Goal: Find specific page/section: Find specific page/section

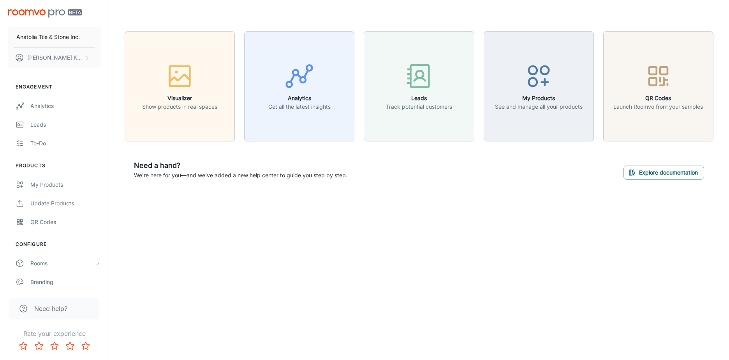
drag, startPoint x: 690, startPoint y: 0, endPoint x: 302, endPoint y: 202, distance: 437.3
click at [314, 198] on div "Visualizer Show products in real spaces Analytics Get all the latest insights L…" at bounding box center [419, 110] width 620 height 220
click at [61, 186] on div "My Products" at bounding box center [65, 184] width 70 height 9
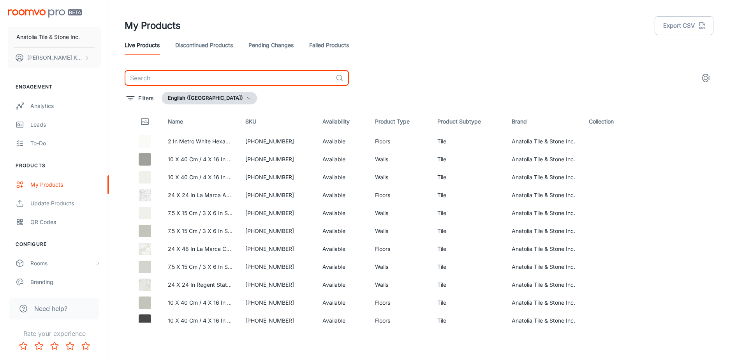
click at [179, 79] on input "text" at bounding box center [229, 78] width 208 height 16
click at [179, 79] on input "[PERSON_NAME]" at bounding box center [229, 78] width 208 height 16
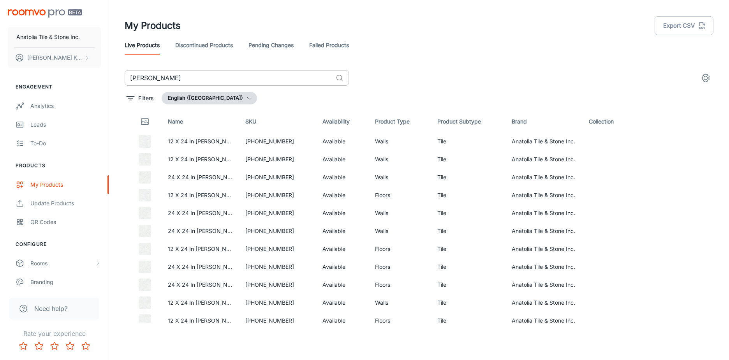
click at [193, 81] on input "[PERSON_NAME]" at bounding box center [229, 78] width 208 height 16
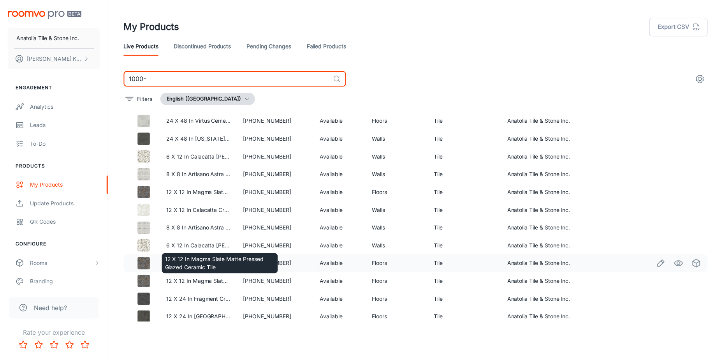
scroll to position [162, 0]
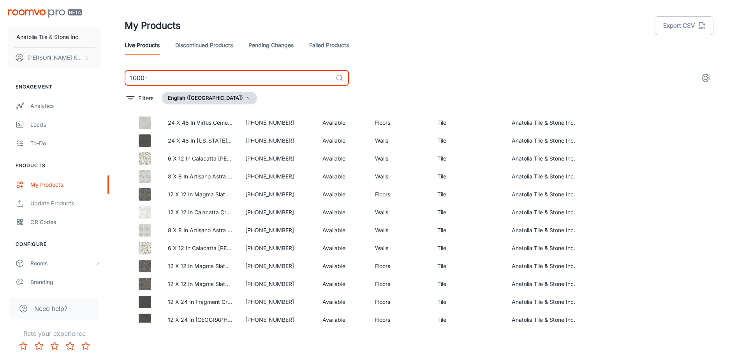
type input "1000-"
click at [40, 266] on div "Rooms" at bounding box center [62, 263] width 64 height 9
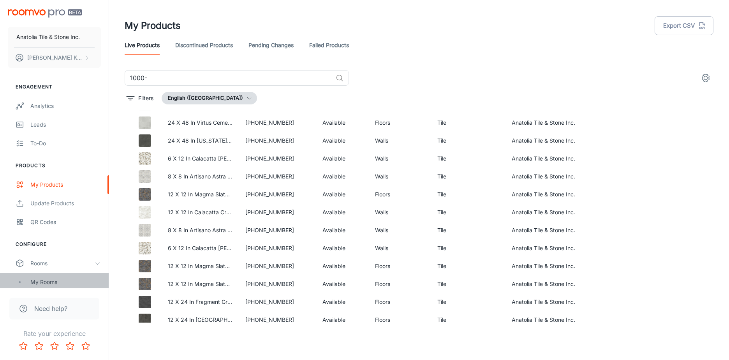
click at [50, 278] on div "My Rooms" at bounding box center [65, 282] width 70 height 9
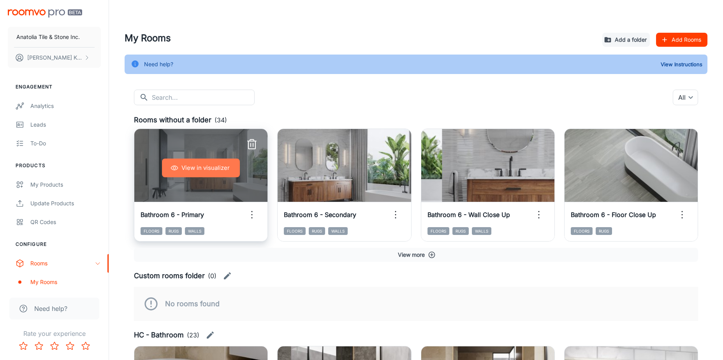
click at [216, 172] on button "View in visualizer" at bounding box center [201, 167] width 78 height 19
